Goal: Information Seeking & Learning: Check status

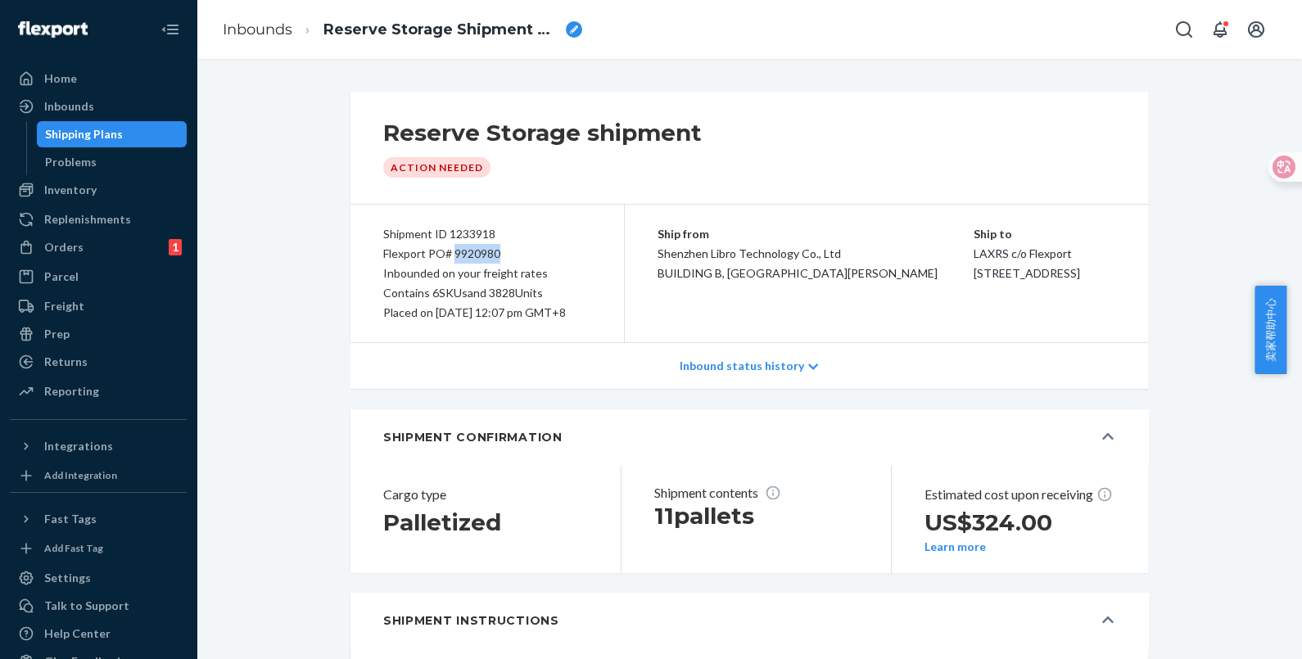
drag, startPoint x: 496, startPoint y: 250, endPoint x: 446, endPoint y: 251, distance: 50.8
click at [446, 251] on div "Flexport PO# 9920980" at bounding box center [487, 254] width 208 height 20
copy div "9920980"
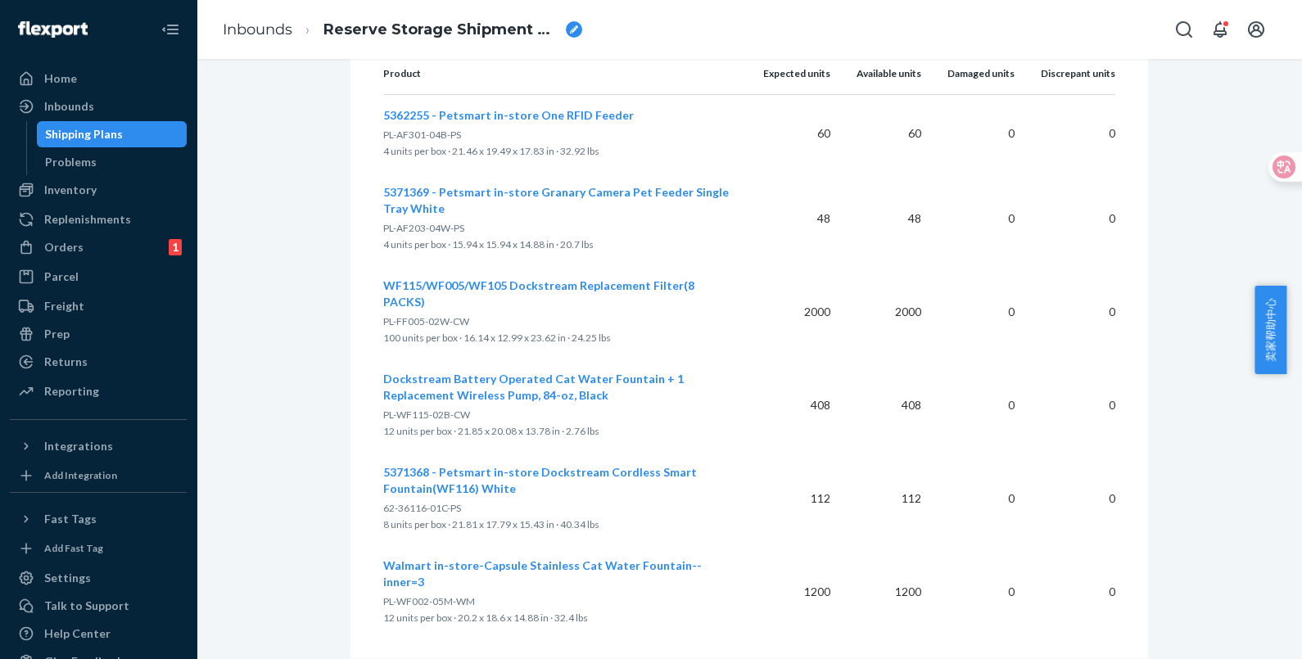
scroll to position [646, 0]
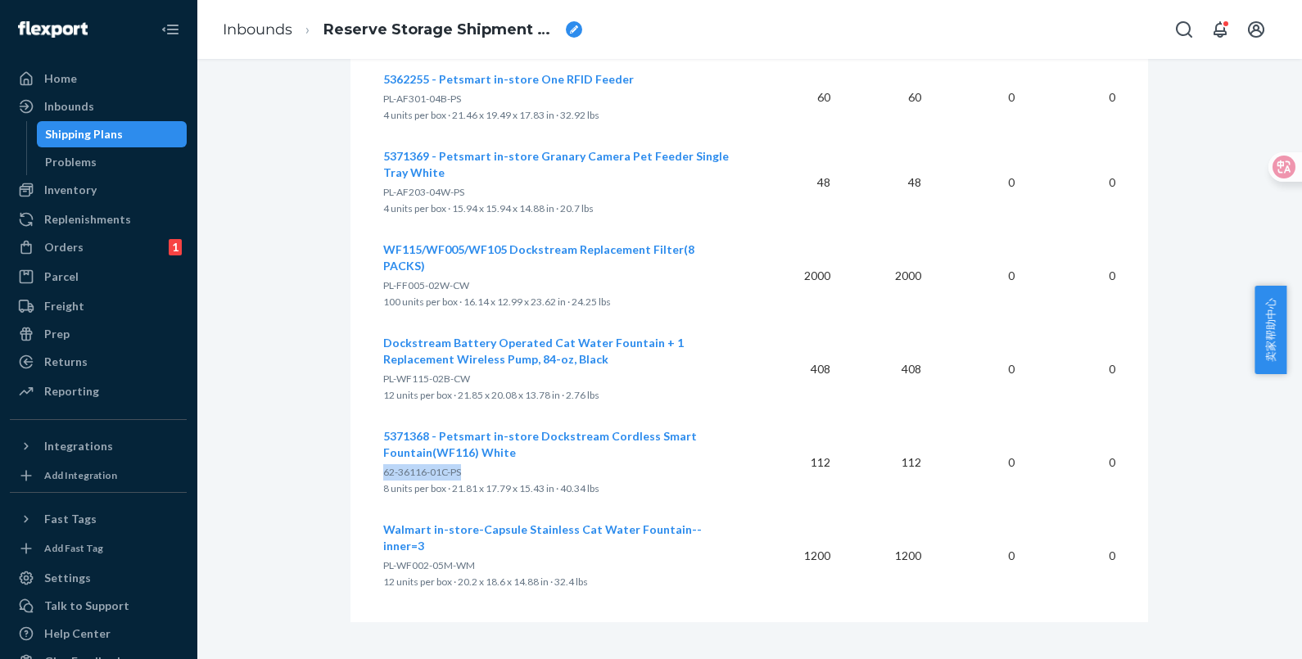
drag, startPoint x: 455, startPoint y: 475, endPoint x: 375, endPoint y: 480, distance: 79.6
click at [383, 480] on p "62-36116-01C-PS" at bounding box center [560, 472] width 354 height 16
copy span "62-36116-01C-PS"
click at [62, 251] on div "Orders" at bounding box center [63, 247] width 39 height 16
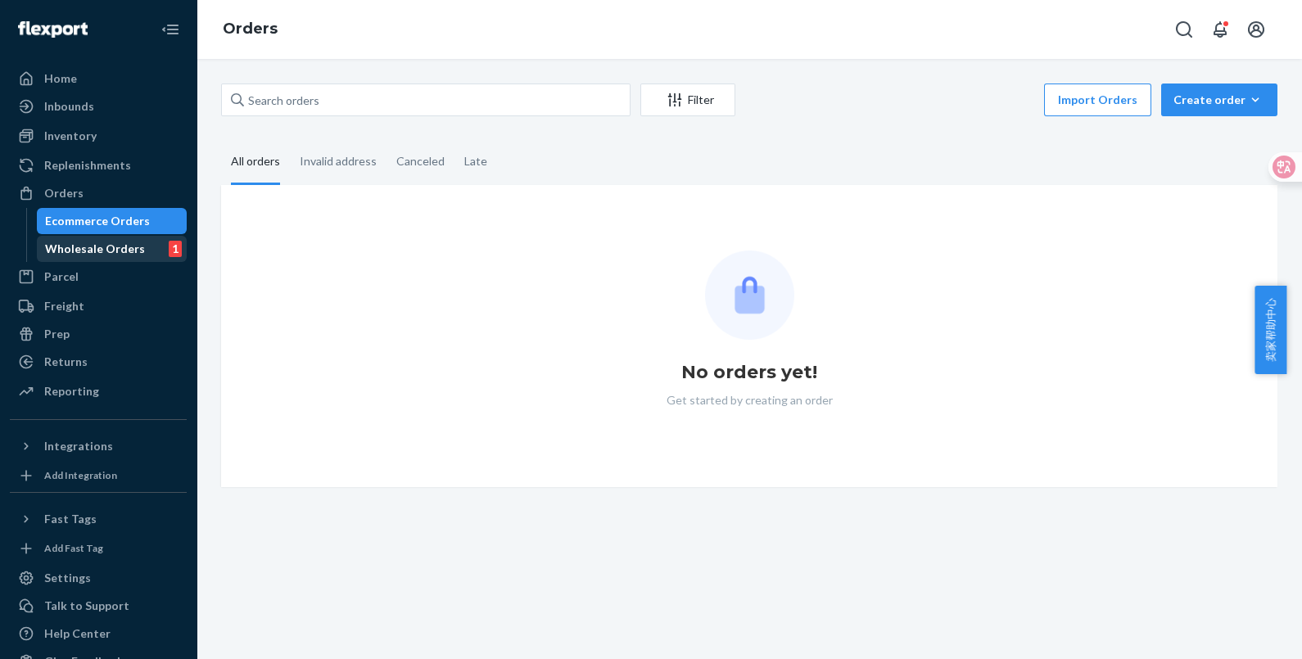
click at [107, 238] on div "Wholesale Orders 1" at bounding box center [111, 249] width 147 height 23
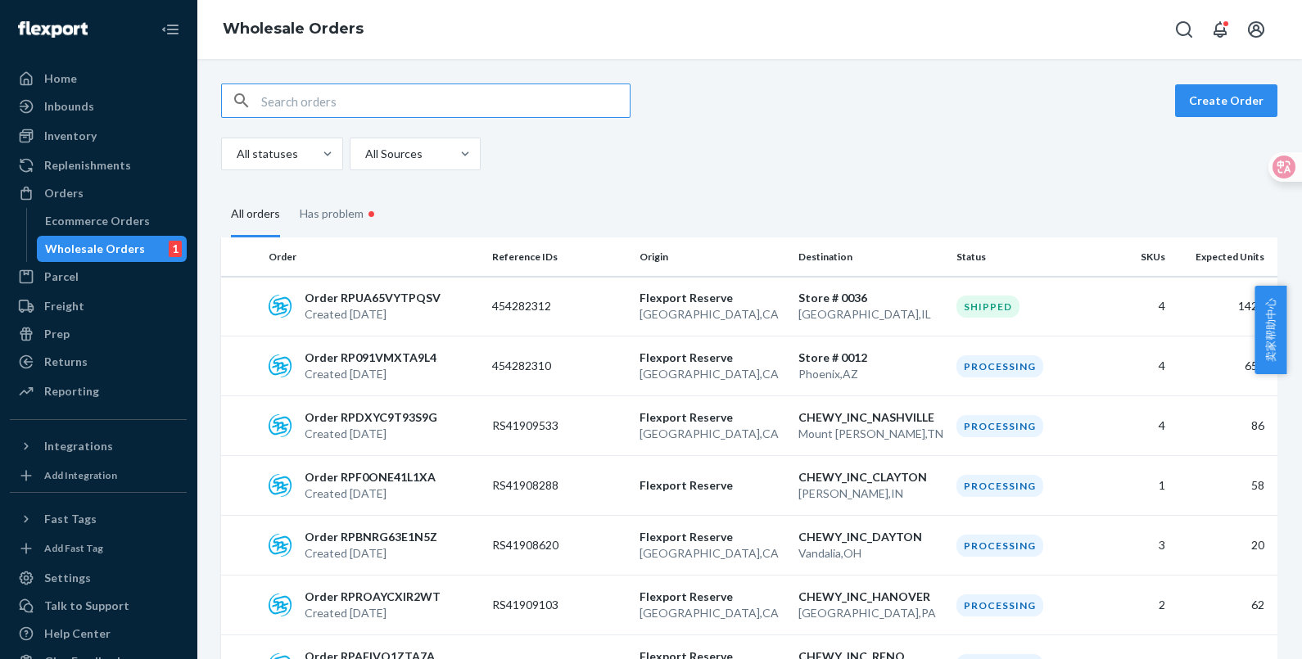
click at [345, 100] on input "text" at bounding box center [445, 100] width 369 height 33
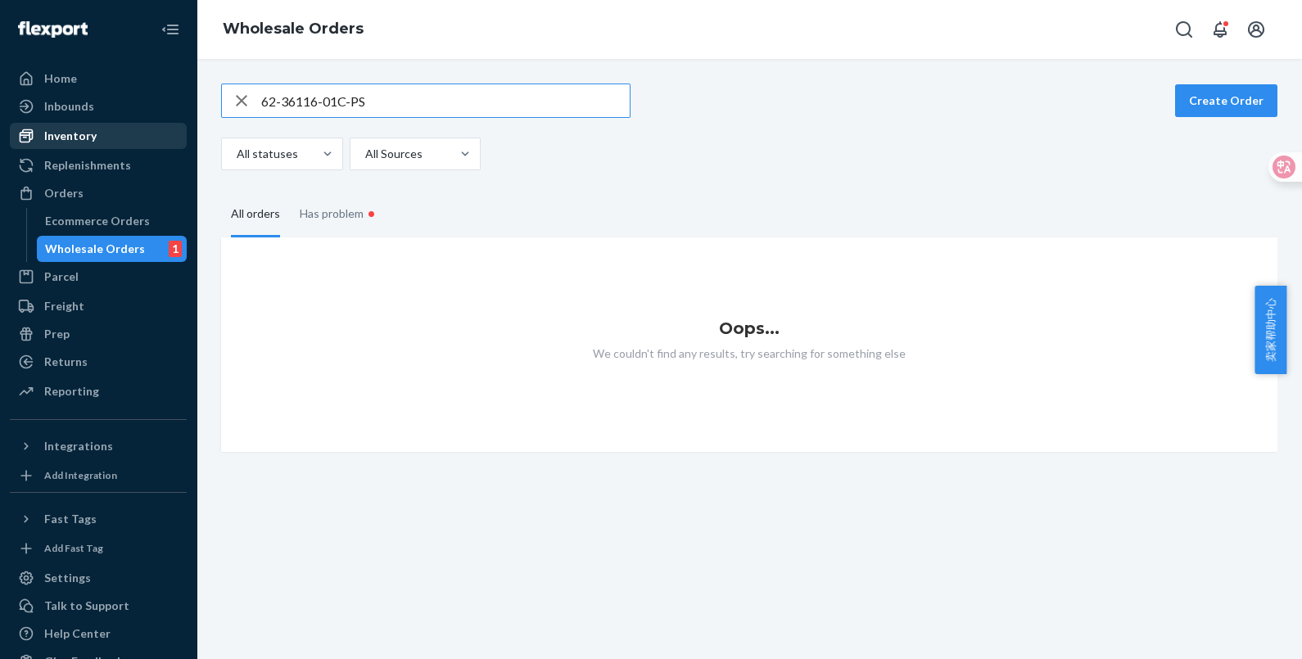
type input "62-36116-01C-PS"
click at [37, 140] on div at bounding box center [31, 136] width 26 height 16
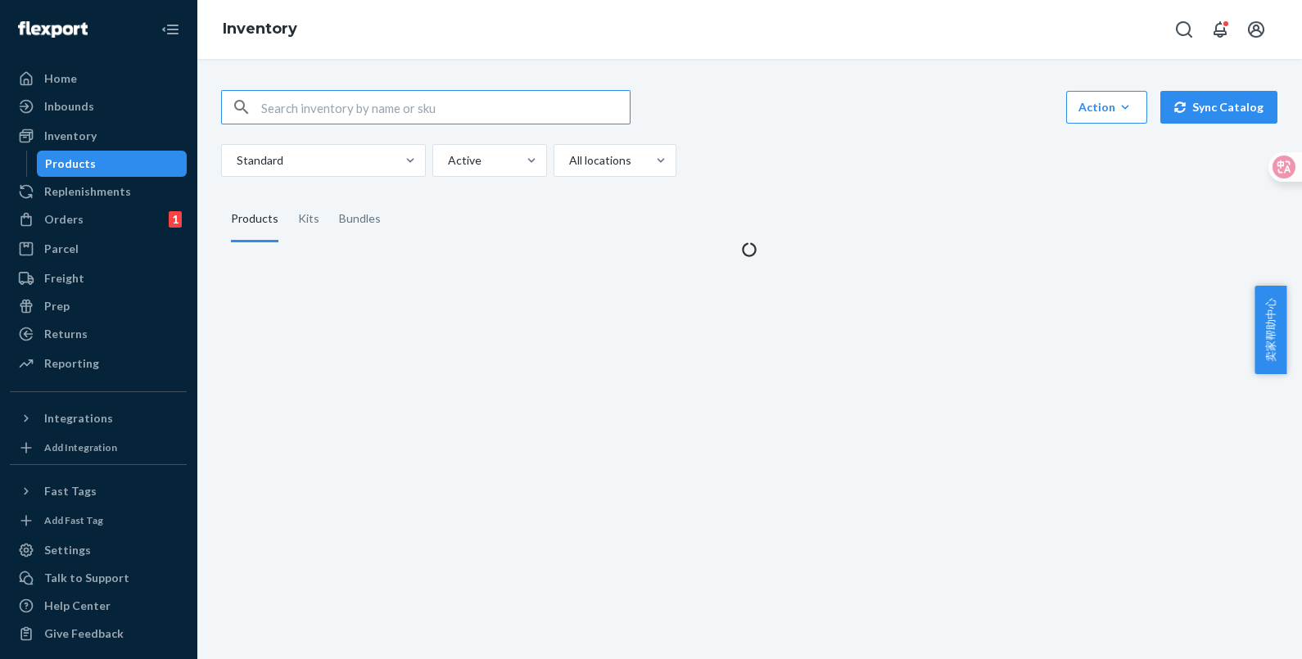
click at [378, 106] on input "text" at bounding box center [445, 107] width 369 height 33
type input "62-36116-01C-PS"
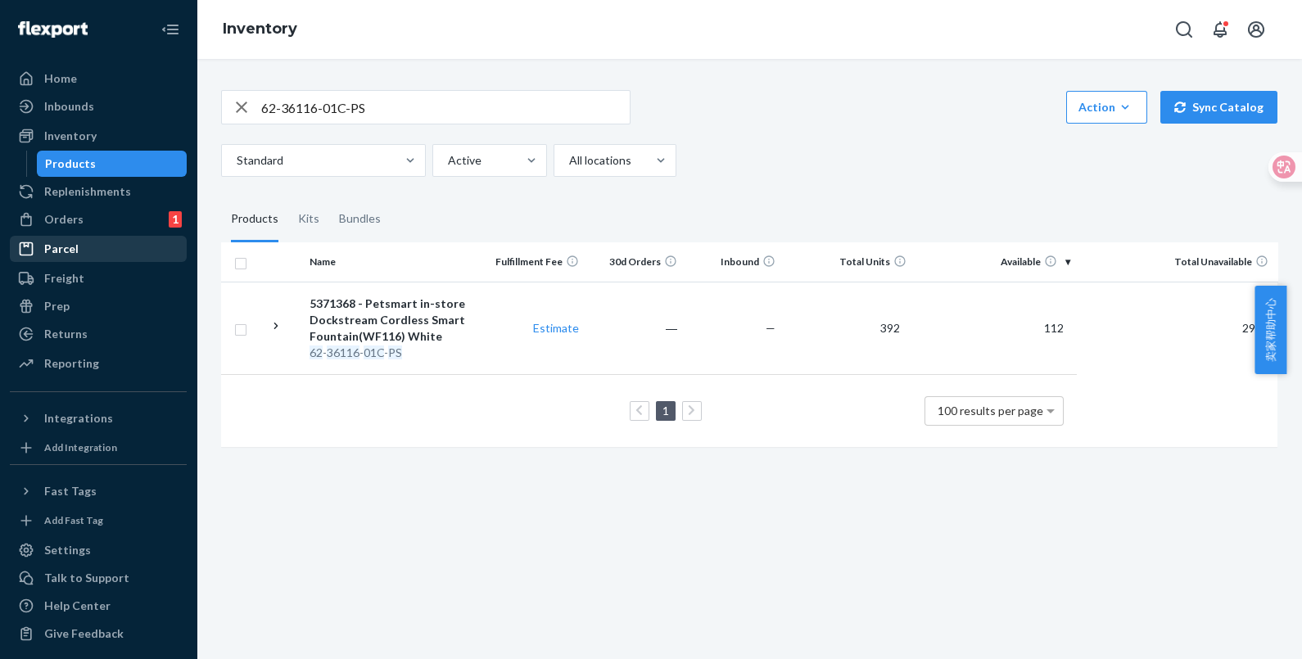
click at [87, 240] on div "Parcel" at bounding box center [98, 249] width 174 height 23
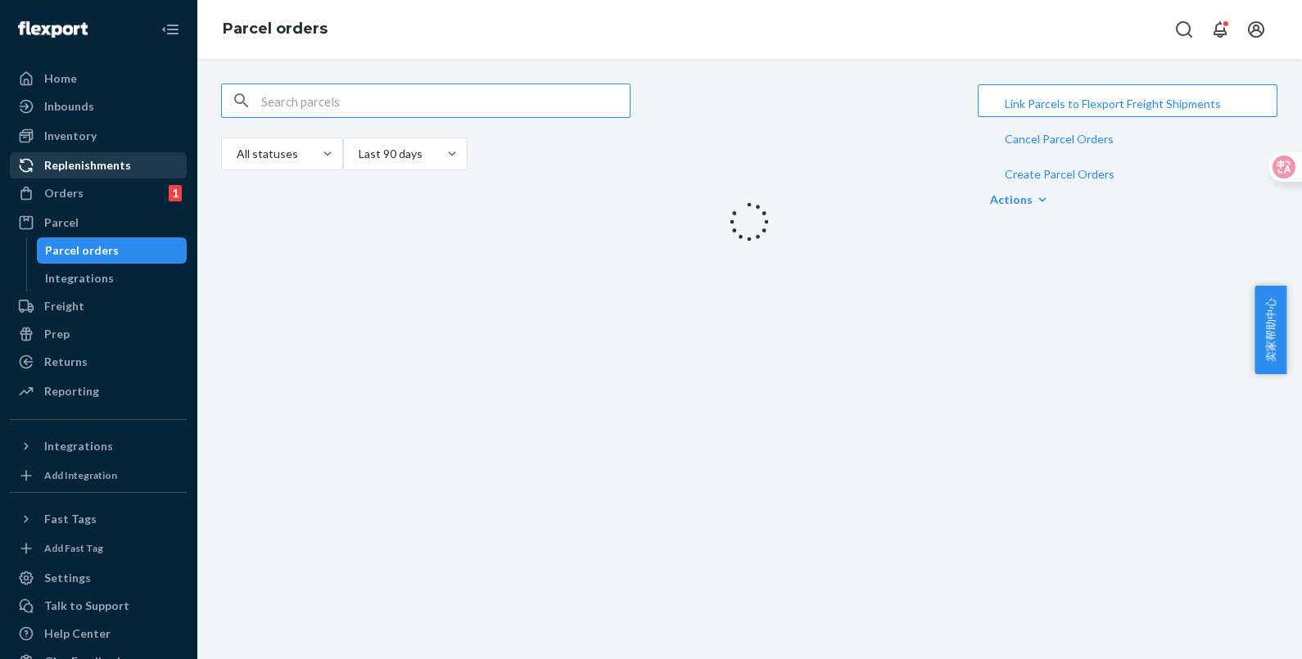
click at [90, 157] on div "Replenishments" at bounding box center [87, 165] width 87 height 16
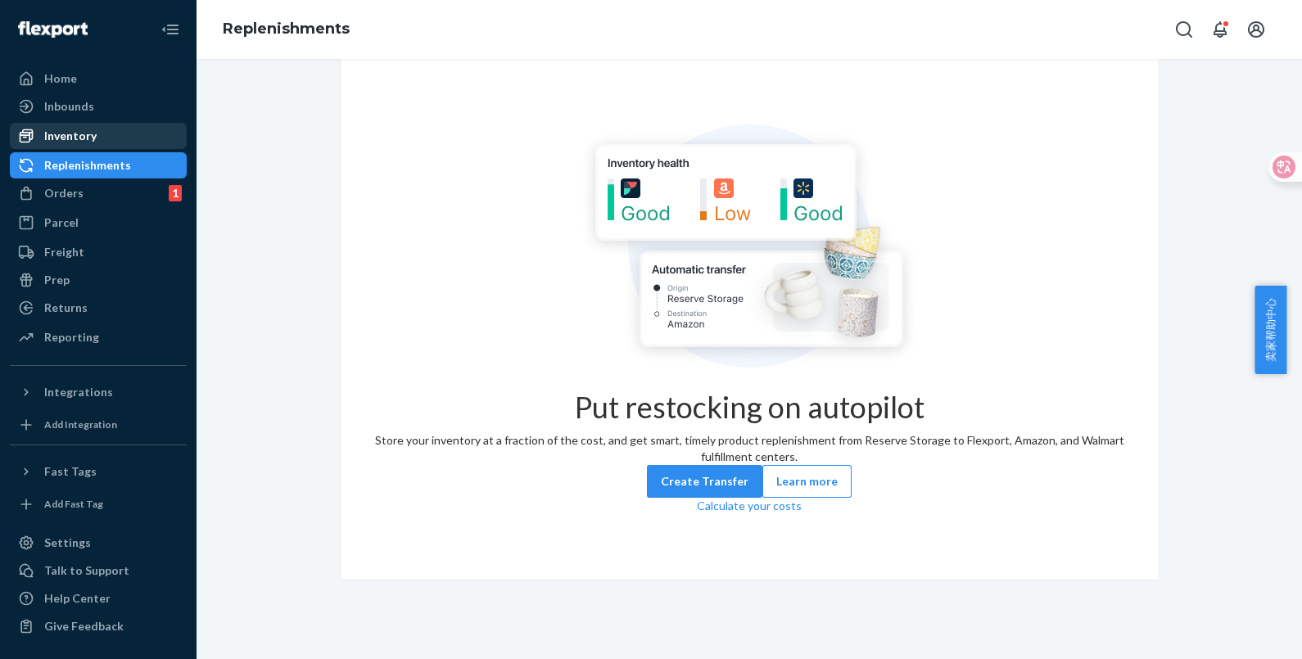
click at [84, 128] on div "Inventory" at bounding box center [70, 136] width 52 height 16
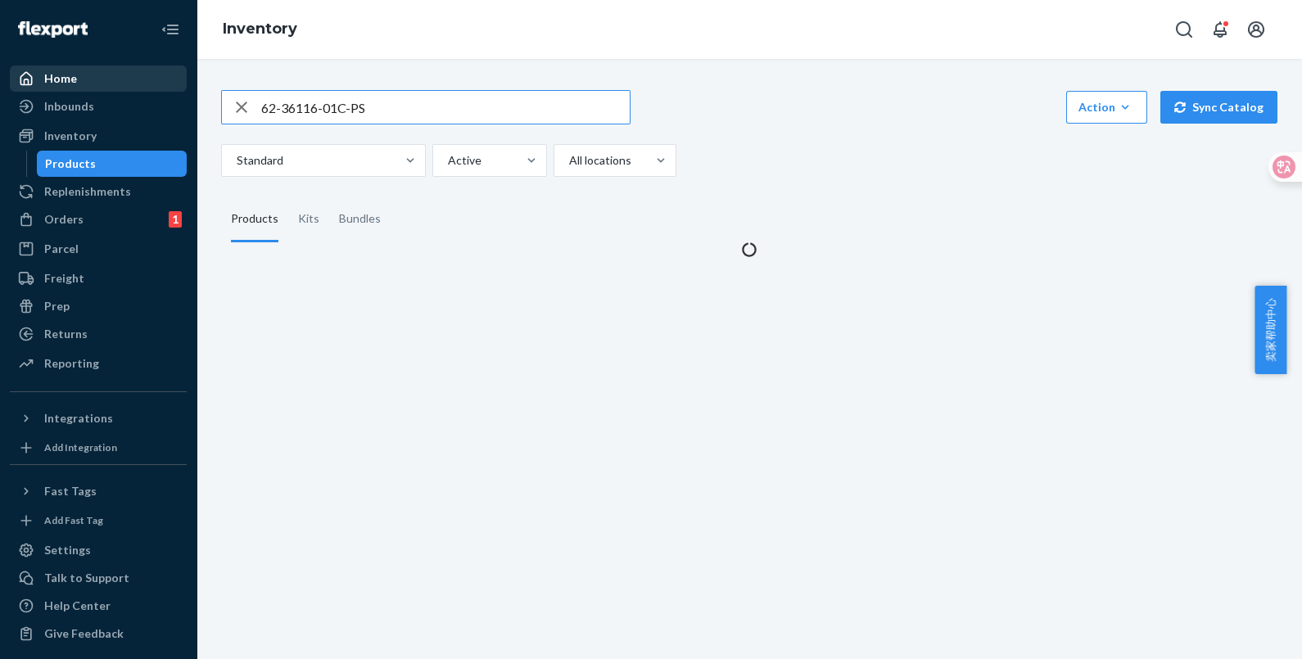
drag, startPoint x: 225, startPoint y: 92, endPoint x: 134, endPoint y: 90, distance: 91.7
click at [134, 90] on div "Home Inbounds Shipping Plans Problems Inventory Products Replenishments Orders …" at bounding box center [651, 329] width 1302 height 659
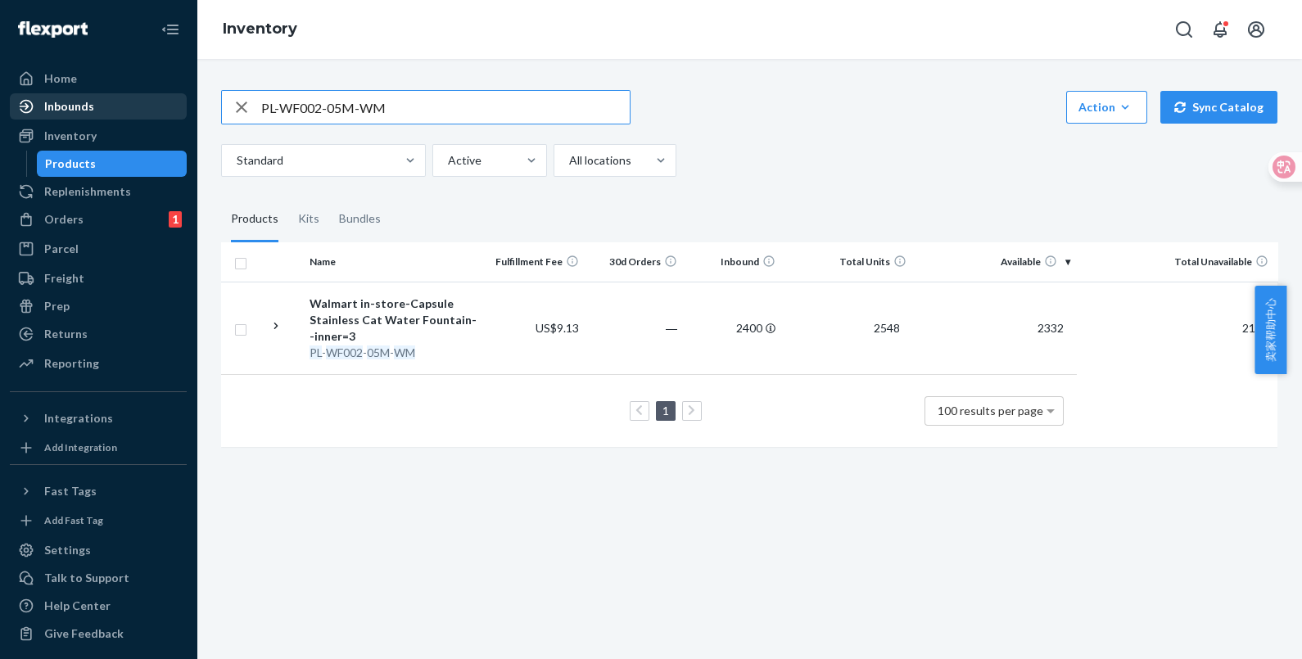
drag, startPoint x: 424, startPoint y: 97, endPoint x: 111, endPoint y: 96, distance: 313.7
click at [111, 96] on div "Home Inbounds Shipping Plans Problems Inventory Products Replenishments Orders …" at bounding box center [651, 329] width 1302 height 659
paste input "AF008-04W"
type input "PL-AF008-04W-WM"
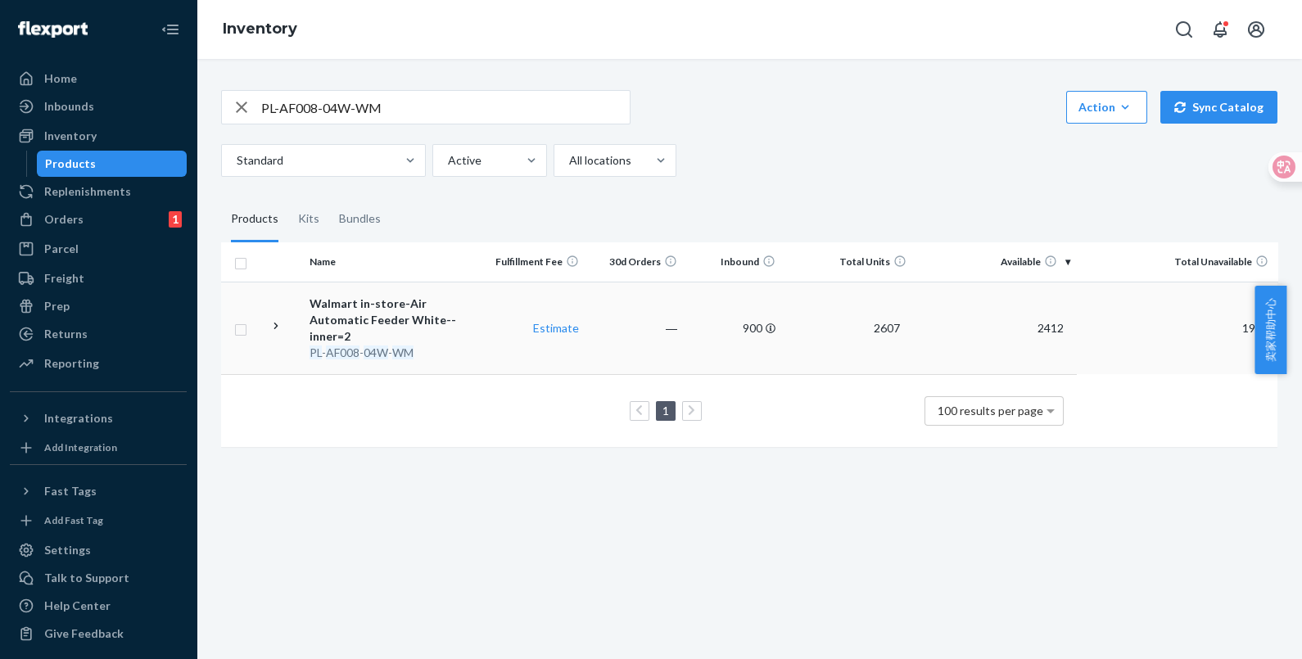
click at [700, 333] on td "900" at bounding box center [733, 328] width 98 height 93
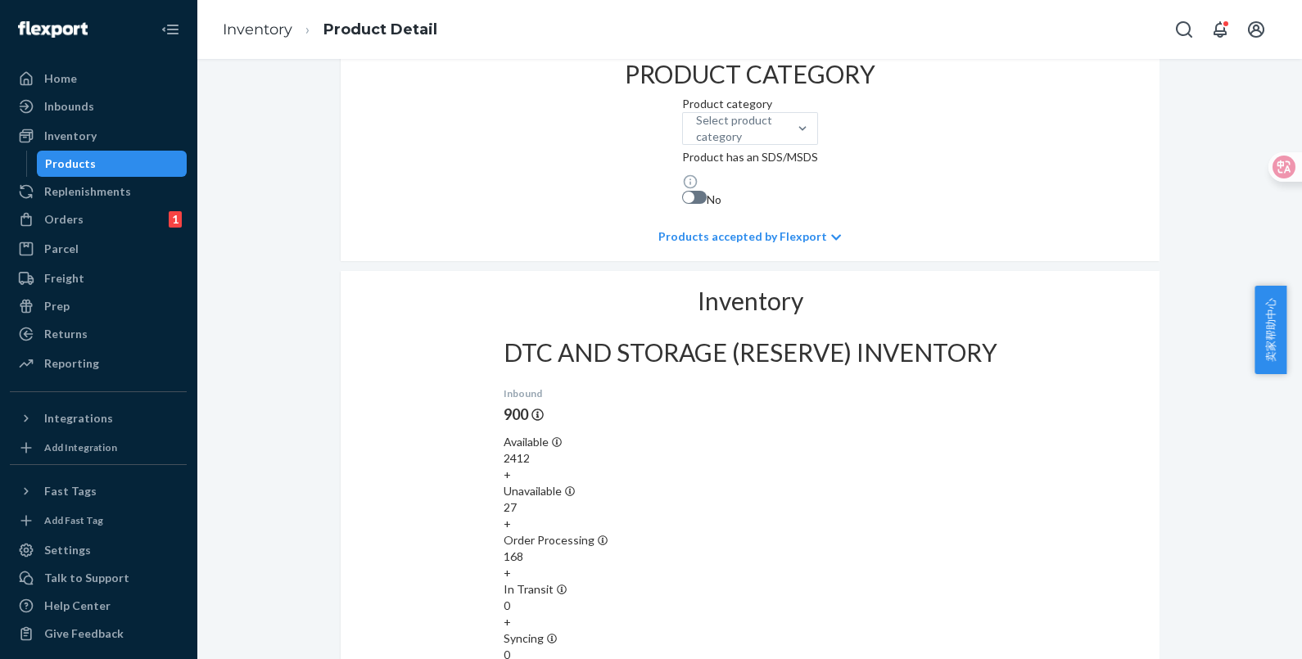
scroll to position [716, 0]
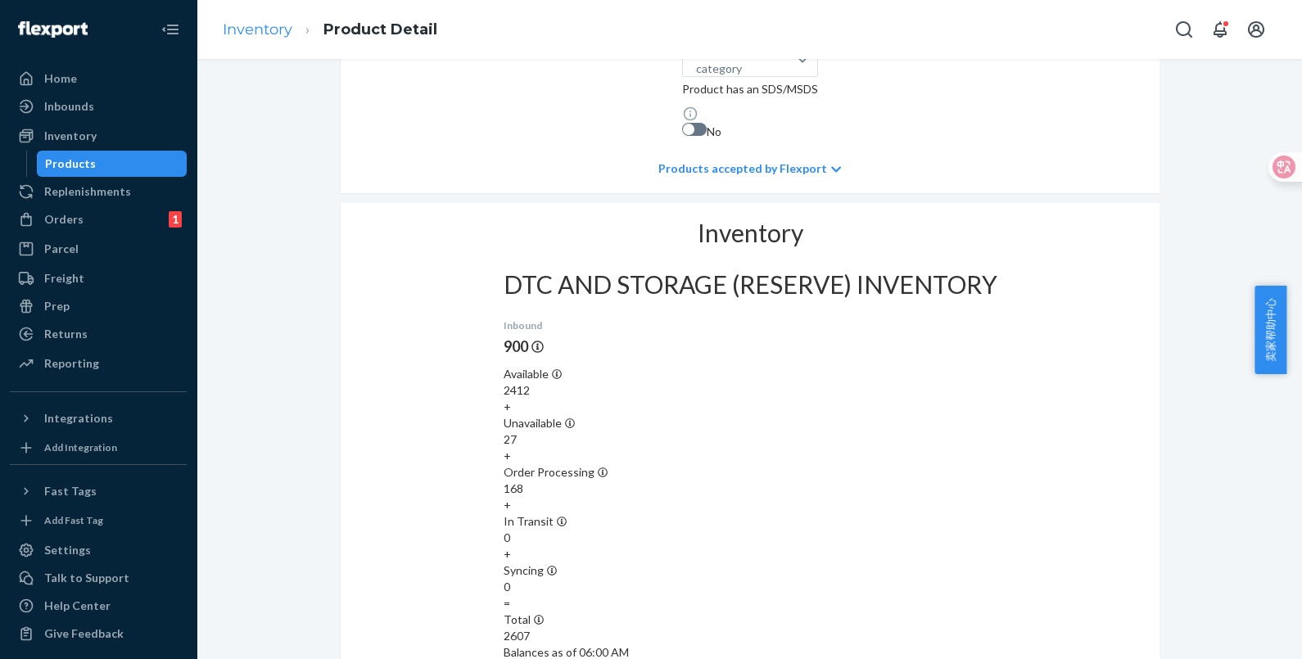
scroll to position [512, 0]
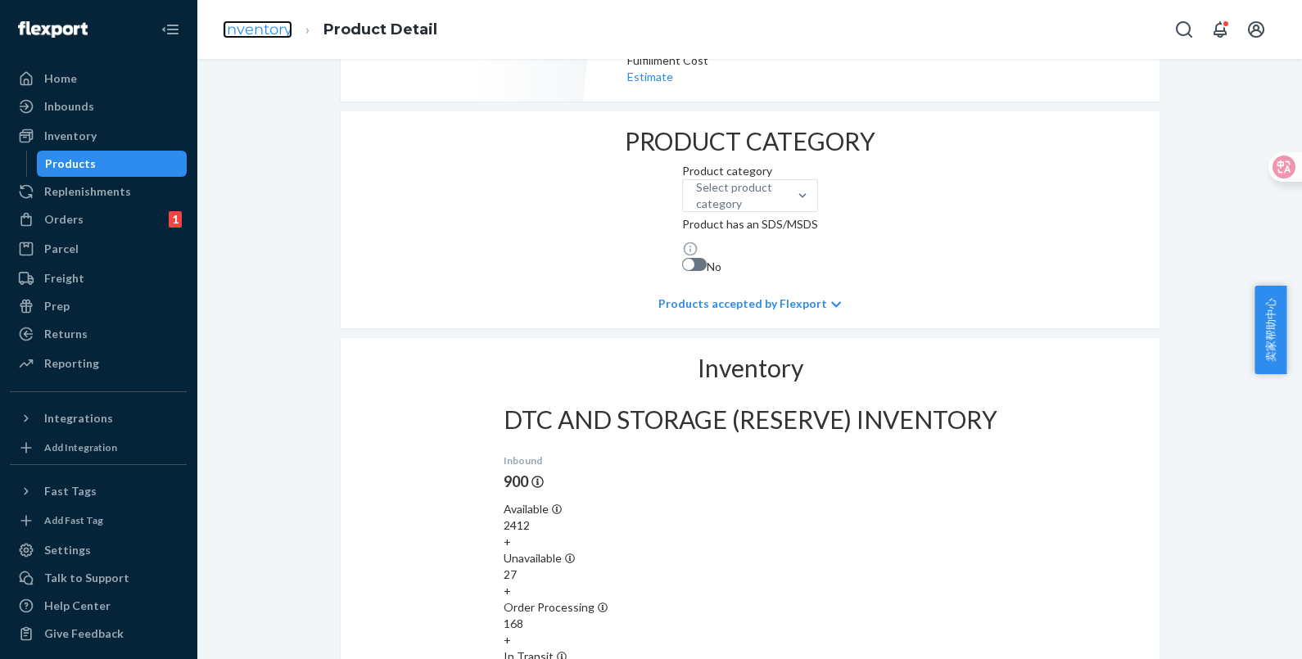
click at [282, 34] on link "Inventory" at bounding box center [258, 29] width 70 height 18
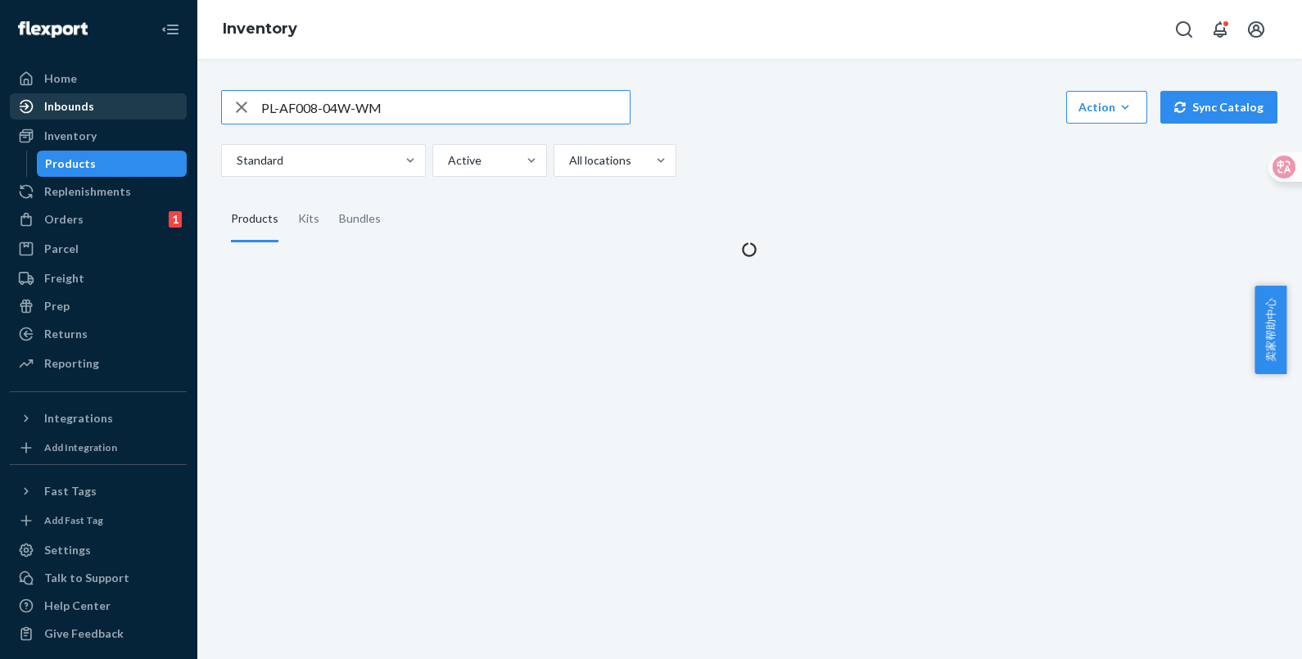
drag, startPoint x: 433, startPoint y: 112, endPoint x: 139, endPoint y: 109, distance: 294.0
click at [139, 109] on div "Home Inbounds Shipping Plans Problems Inventory Products Replenishments Orders …" at bounding box center [651, 329] width 1302 height 659
type input "PL-WF002-05M-WM"
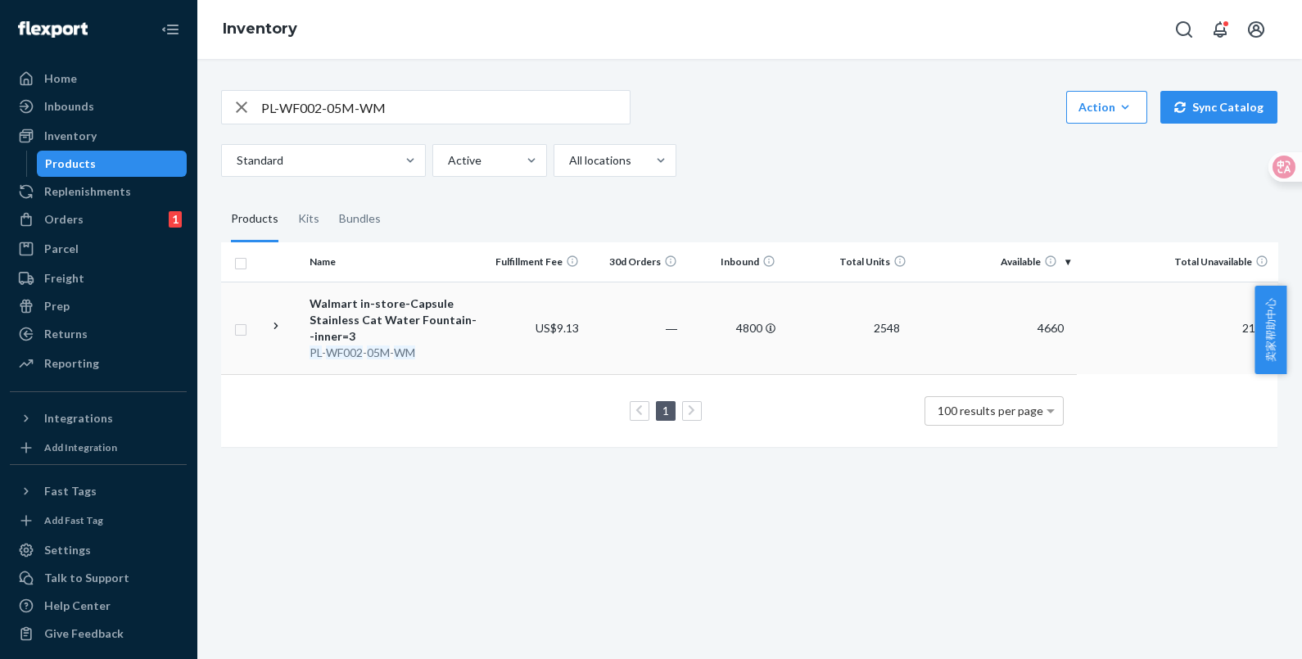
click at [459, 346] on div "PL - WF002 - 05M - WM" at bounding box center [395, 353] width 171 height 16
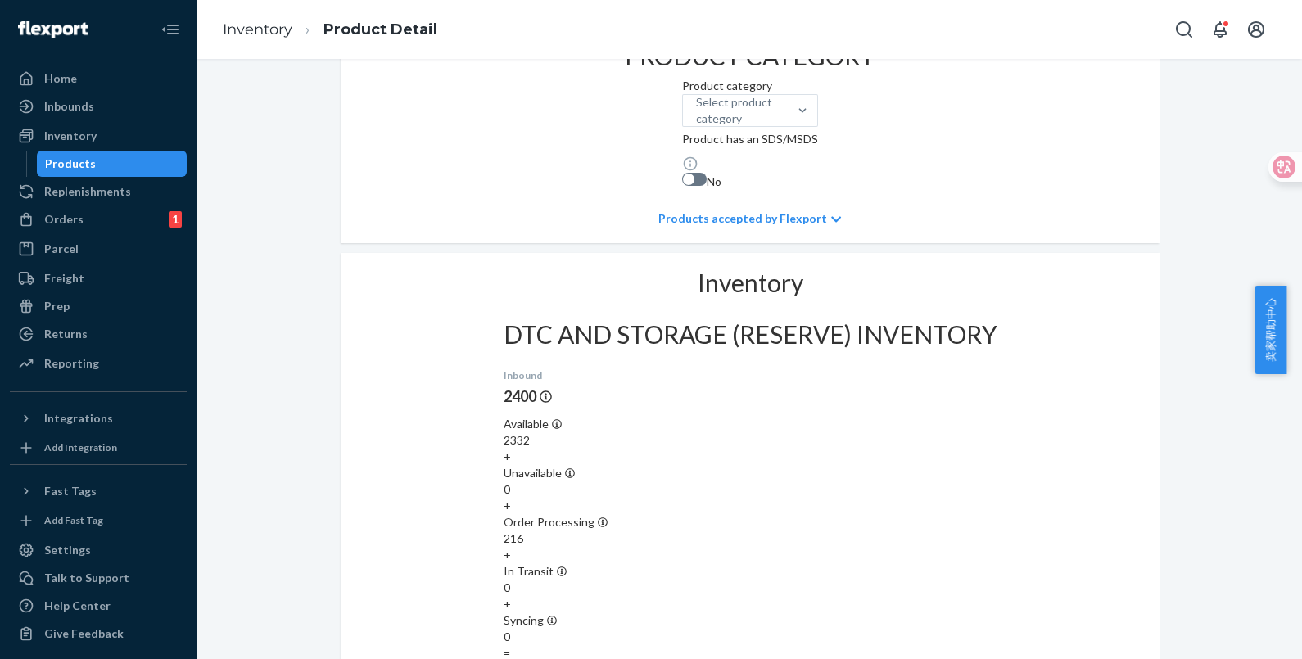
scroll to position [818, 0]
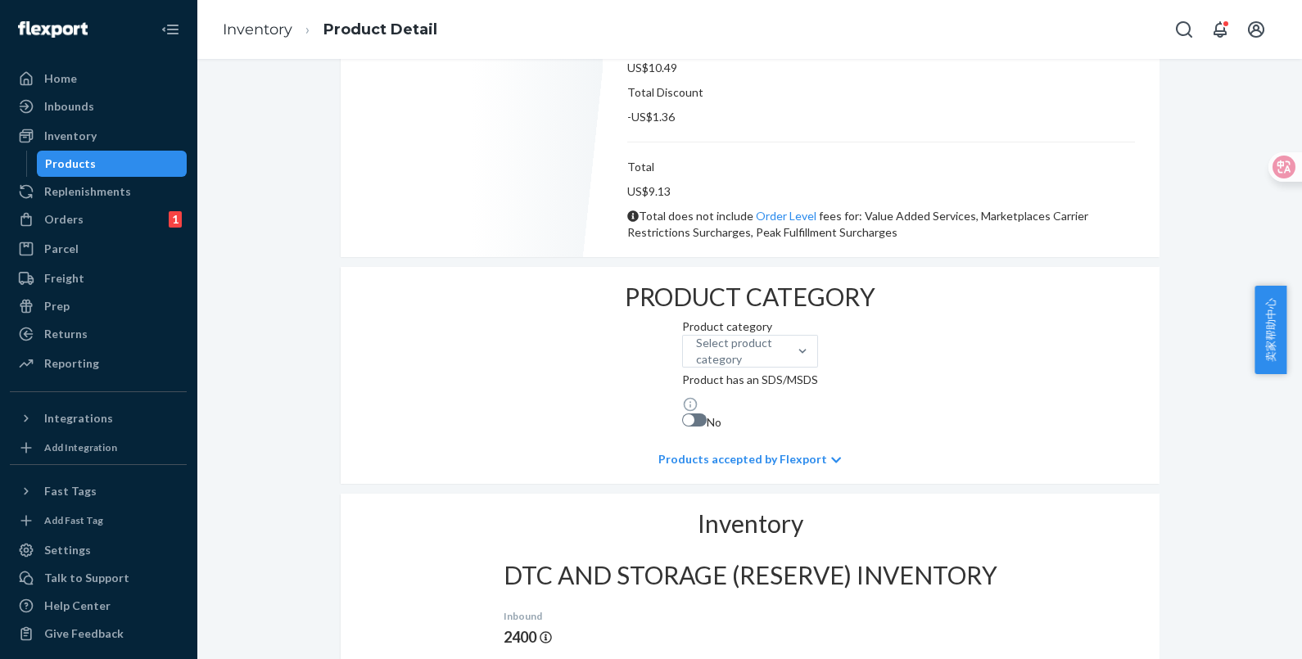
scroll to position [512, 0]
